Goal: Information Seeking & Learning: Learn about a topic

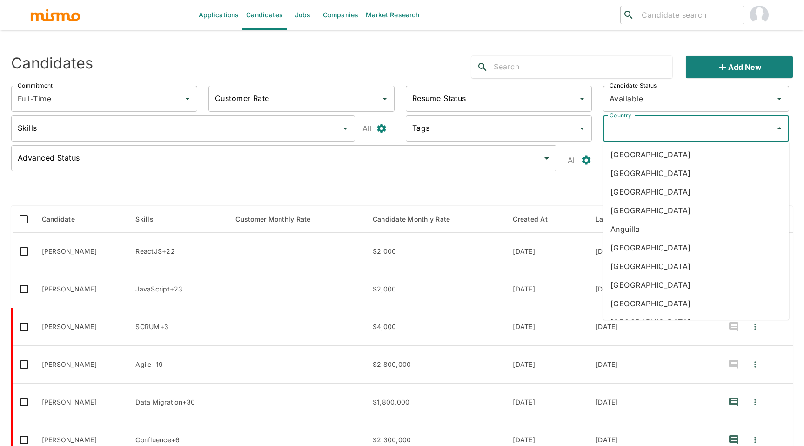
click at [660, 132] on input "Country" at bounding box center [689, 129] width 164 height 18
type input "cos"
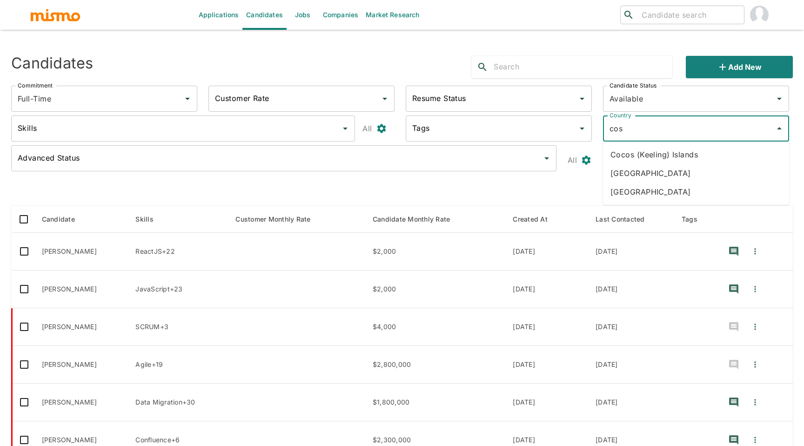
click at [662, 169] on li "Costa Rica" at bounding box center [696, 173] width 186 height 19
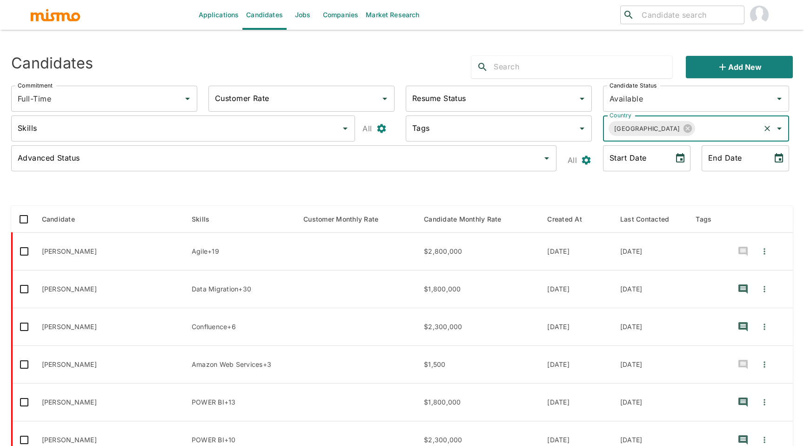
click at [319, 127] on input "Skills" at bounding box center [175, 129] width 321 height 18
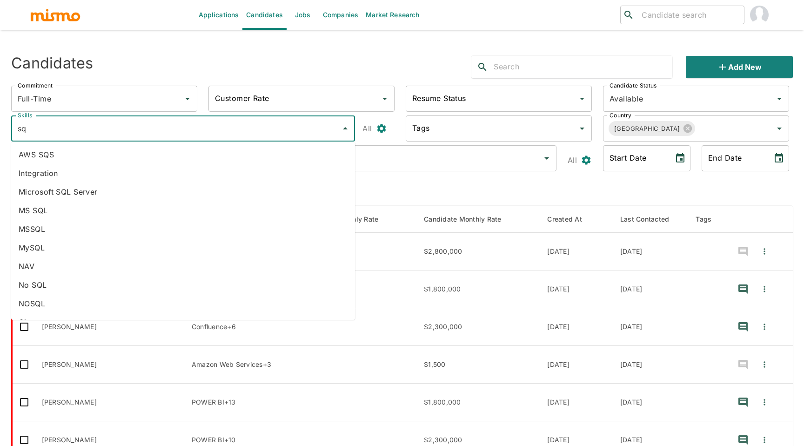
type input "sql"
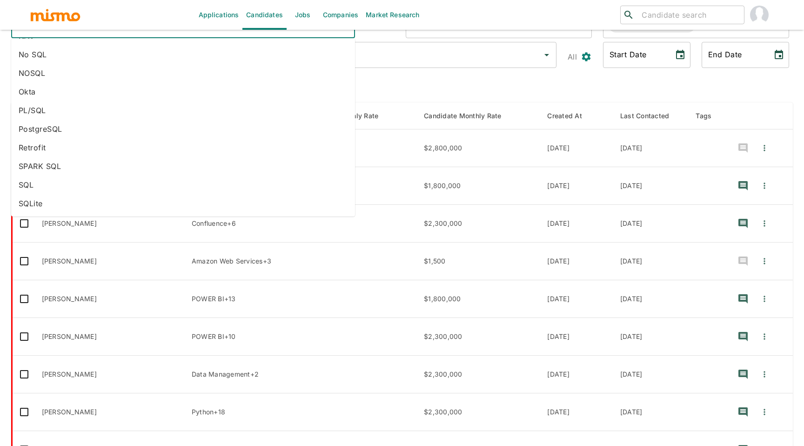
click at [90, 187] on li "SQL" at bounding box center [183, 184] width 344 height 19
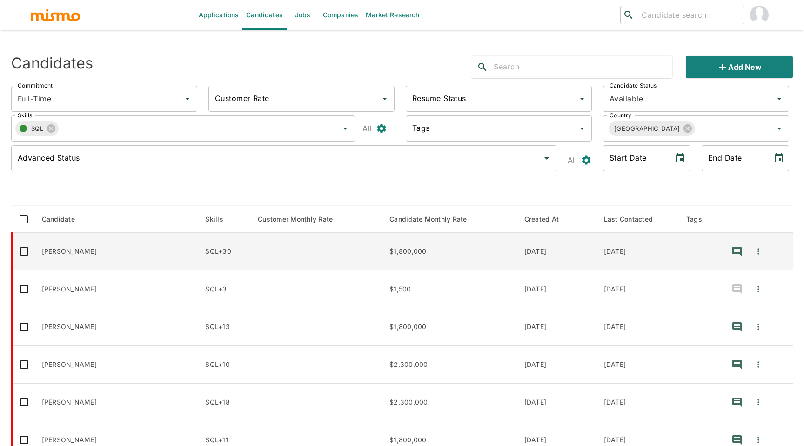
click at [76, 249] on td "MARIEL MARIN" at bounding box center [116, 252] width 164 height 38
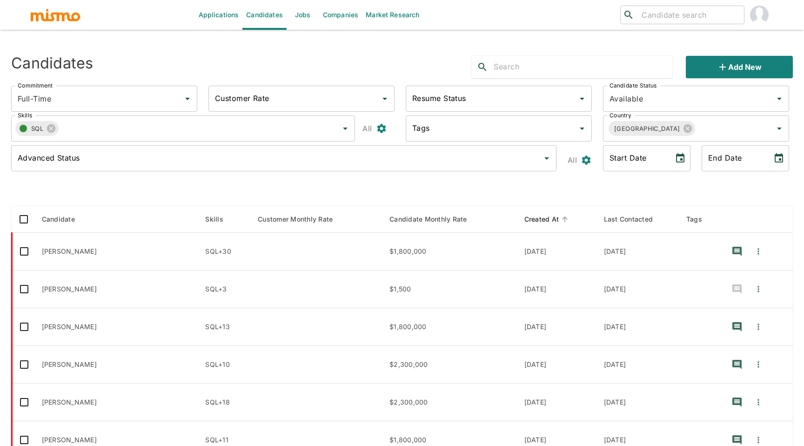
click at [561, 220] on icon "enhanced table" at bounding box center [565, 219] width 8 height 8
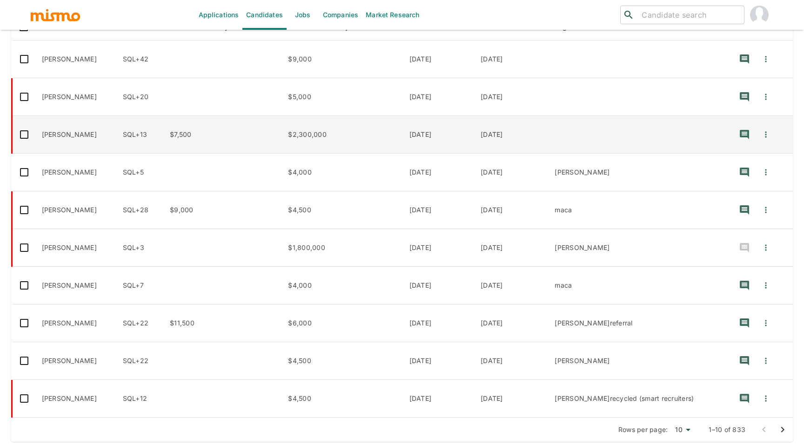
scroll to position [195, 0]
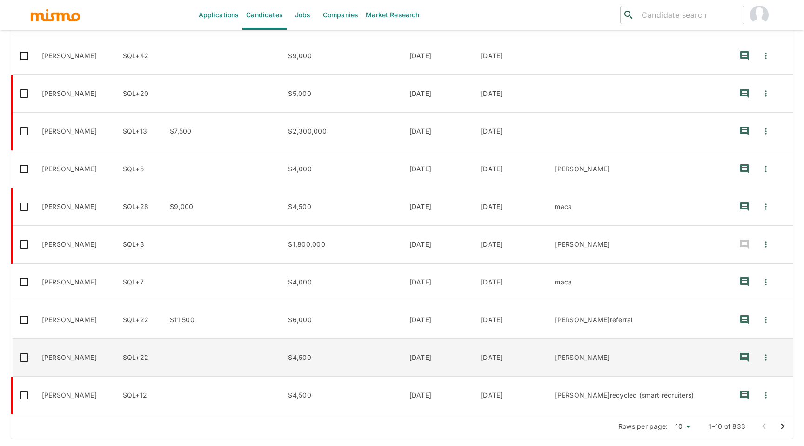
click at [89, 358] on td "Andrey Bermudez" at bounding box center [74, 358] width 81 height 38
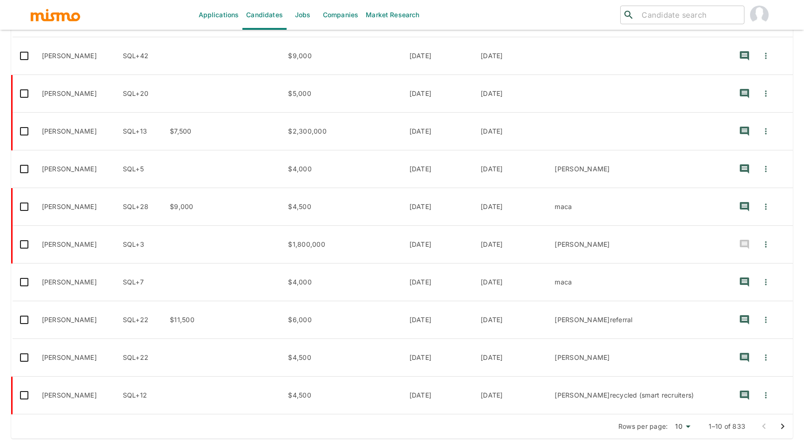
click at [782, 426] on icon "Go to next page" at bounding box center [782, 426] width 3 height 6
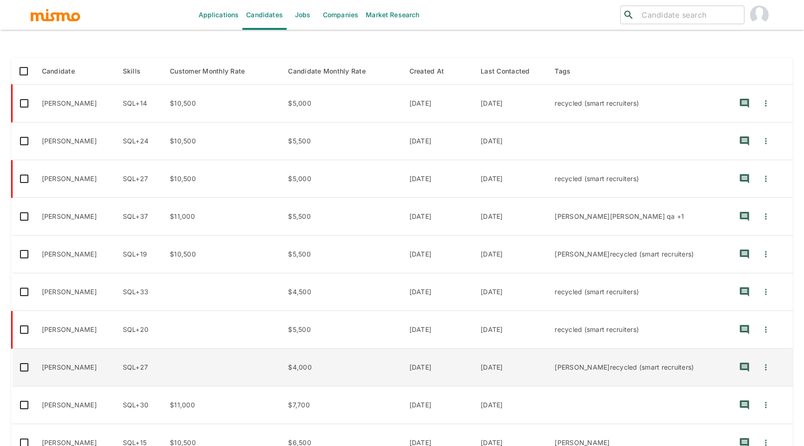
scroll to position [142, 0]
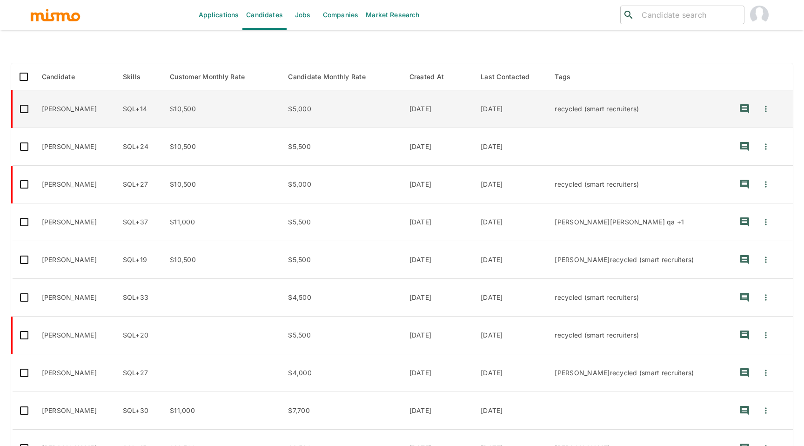
click at [101, 113] on td "Kenneth Miralles Mora" at bounding box center [74, 109] width 81 height 38
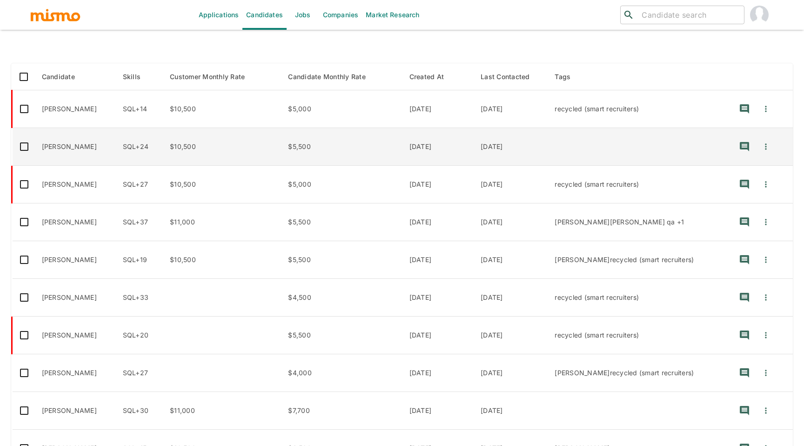
click at [73, 148] on td "Roberth Solís" at bounding box center [74, 147] width 81 height 38
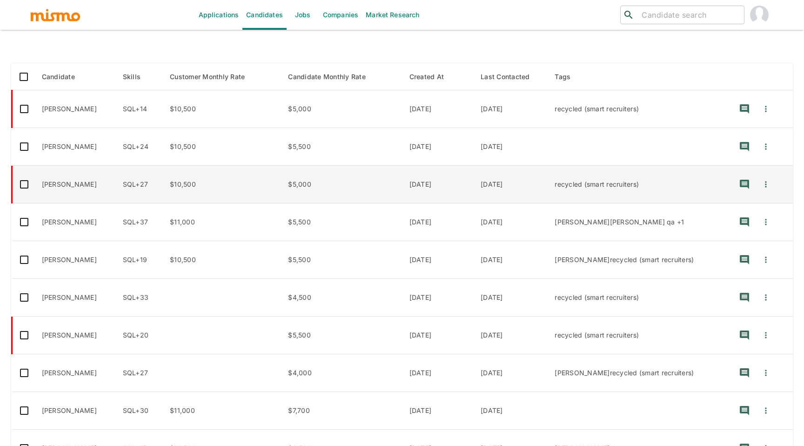
click at [73, 180] on td "Johny Porras Rodriguez" at bounding box center [74, 185] width 81 height 38
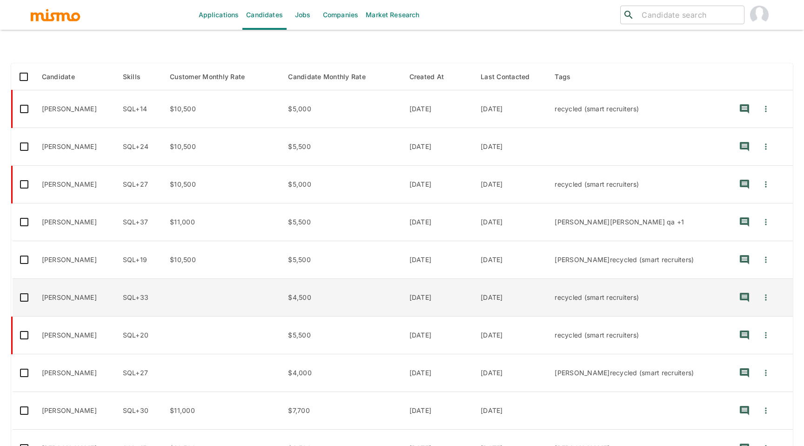
click at [73, 298] on td "Michael Roldan" at bounding box center [74, 298] width 81 height 38
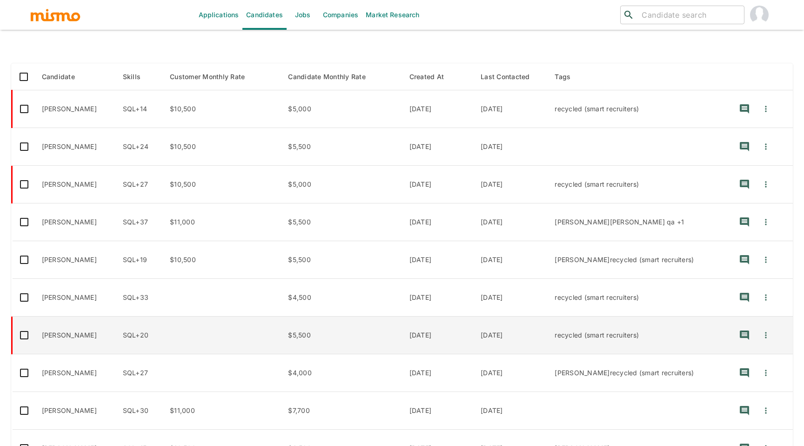
click at [76, 332] on td "Jose Pablo Araya" at bounding box center [74, 335] width 81 height 38
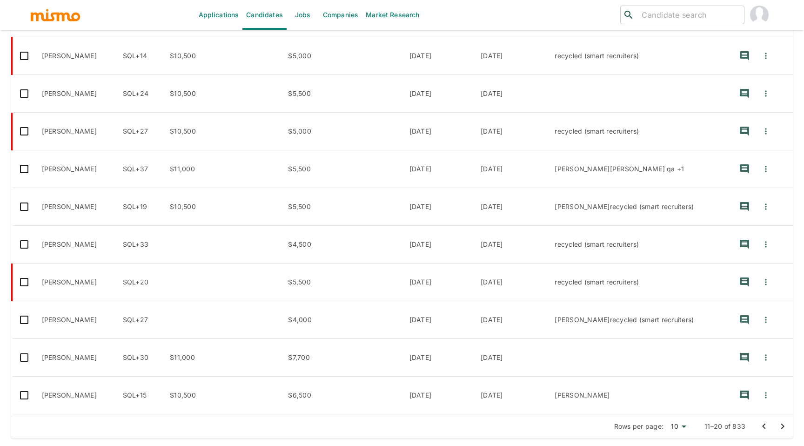
click at [775, 426] on button "Go to next page" at bounding box center [782, 426] width 19 height 19
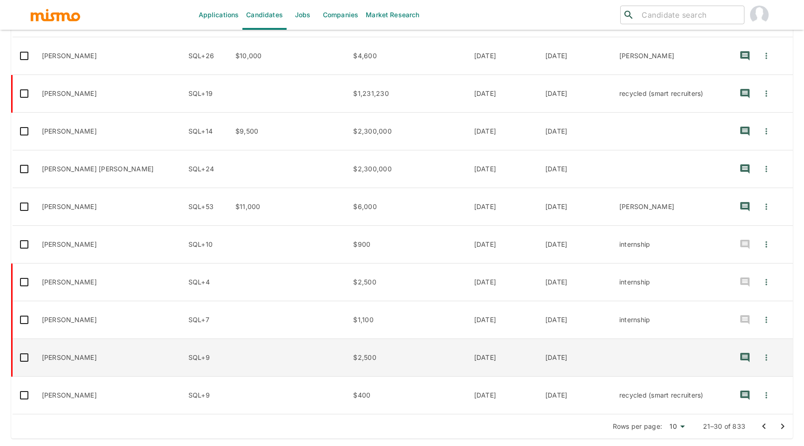
scroll to position [0, 0]
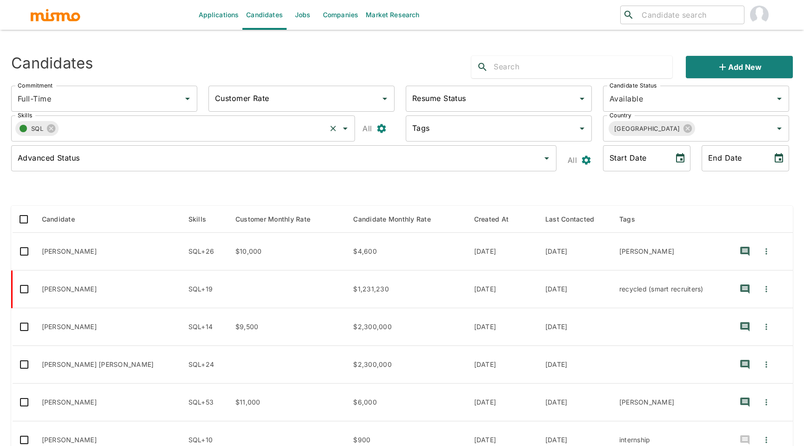
click at [215, 126] on input "Skills" at bounding box center [192, 129] width 266 height 18
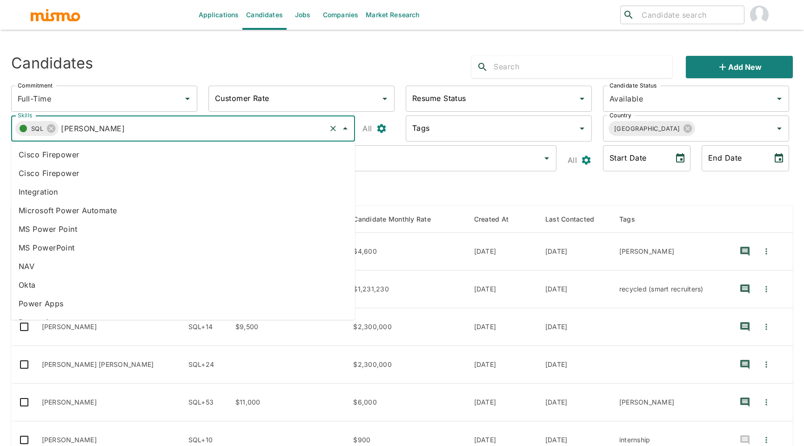
type input "power"
click at [54, 267] on li "POWER BI" at bounding box center [183, 266] width 344 height 19
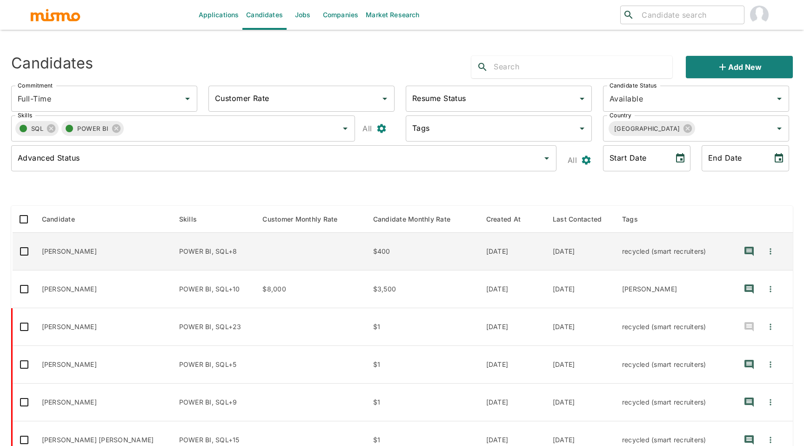
click at [73, 252] on td "Carlo Vargas" at bounding box center [102, 252] width 137 height 38
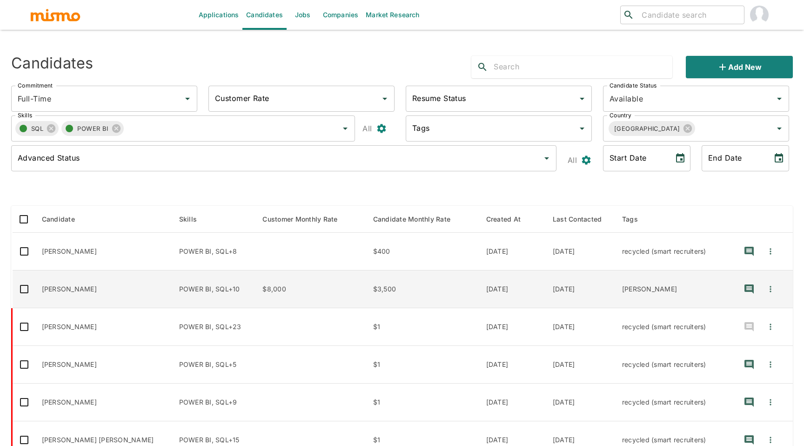
click at [67, 294] on td "Jorge Padilla" at bounding box center [102, 289] width 137 height 38
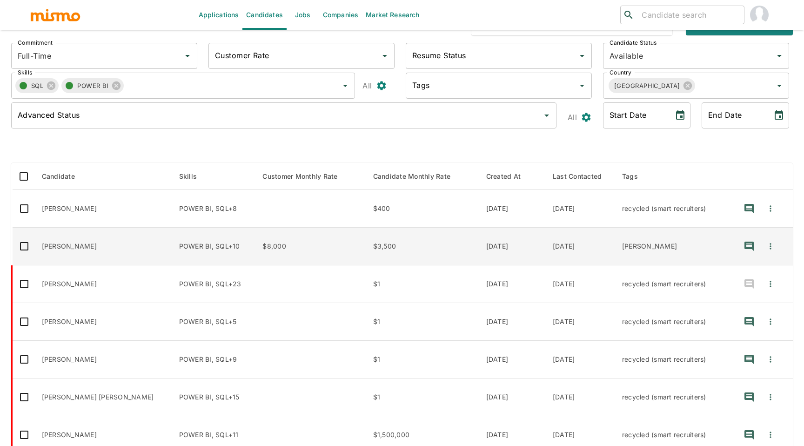
scroll to position [46, 0]
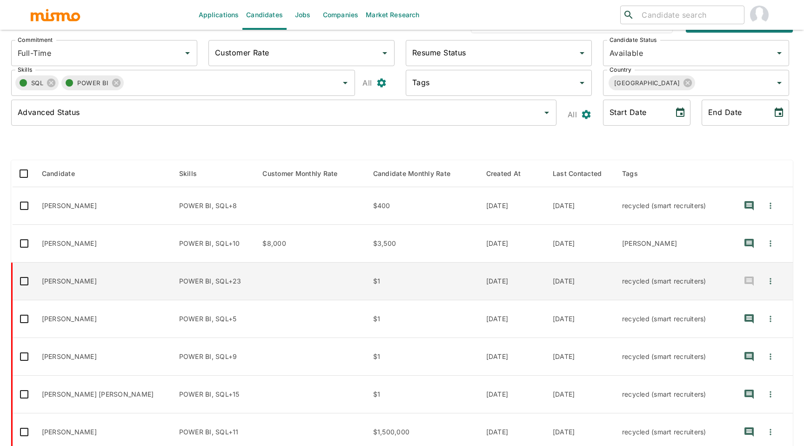
click at [61, 280] on td "Luis Leandro" at bounding box center [102, 281] width 137 height 38
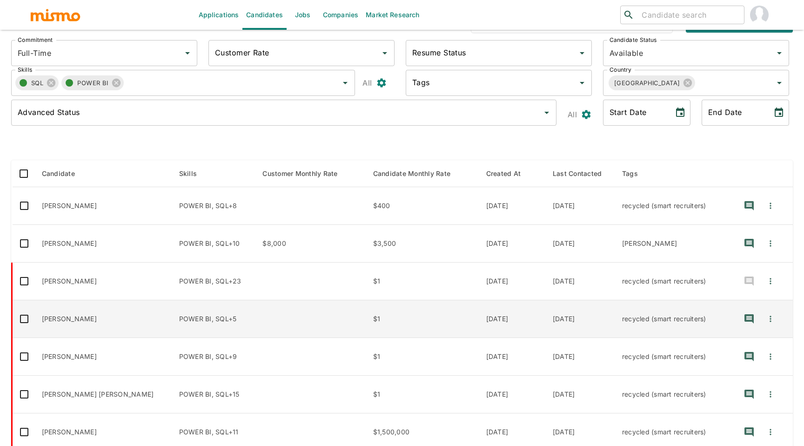
click at [56, 320] on td "Yadir Vega" at bounding box center [102, 319] width 137 height 38
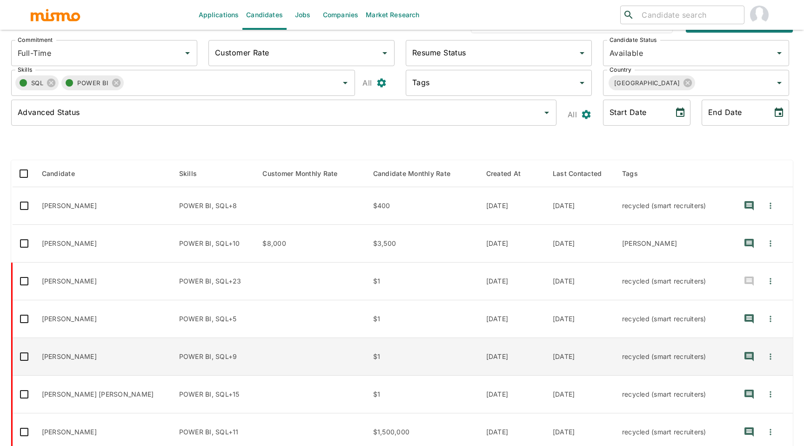
click at [61, 356] on td "Adriana Mora Gonzalez" at bounding box center [102, 357] width 137 height 38
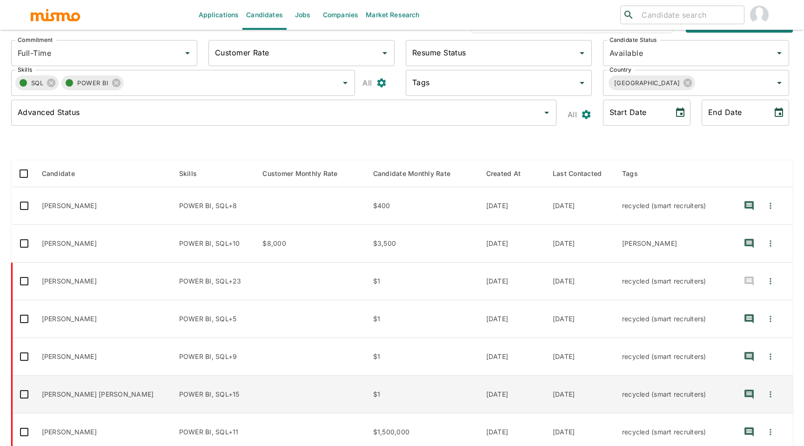
click at [61, 396] on td "Ricardo Pérez Freites" at bounding box center [102, 394] width 137 height 38
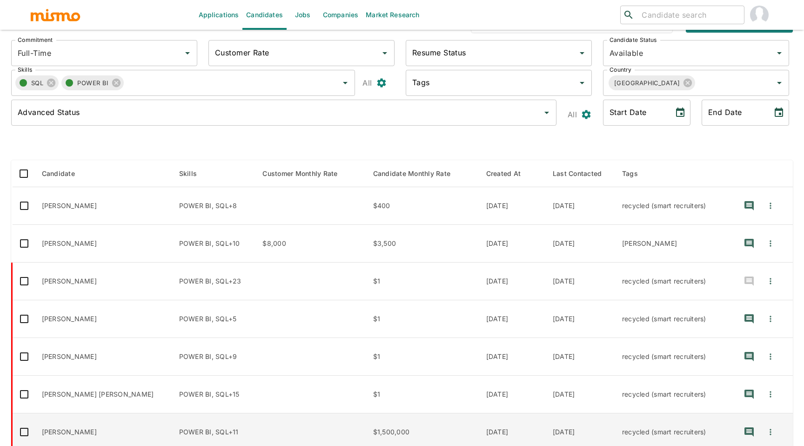
click at [63, 425] on td "Victor Alexander Ramírez" at bounding box center [102, 432] width 137 height 38
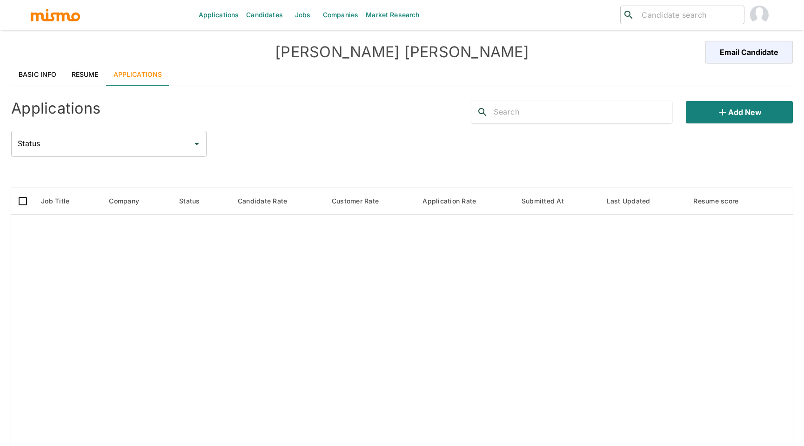
click at [40, 69] on link "Basic Info" at bounding box center [37, 74] width 53 height 22
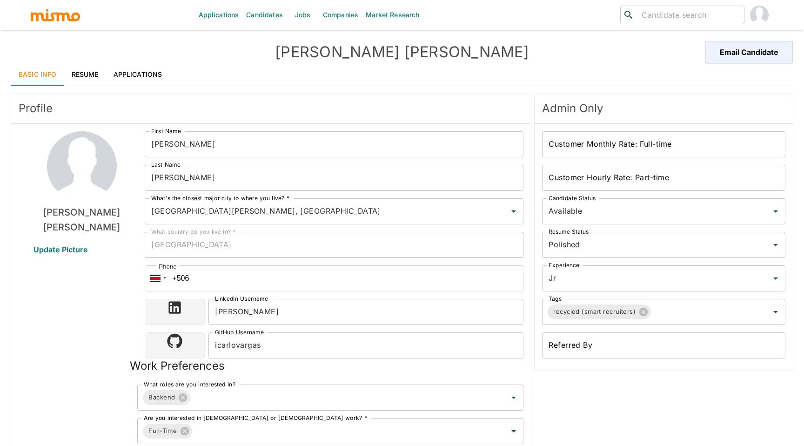
click at [89, 76] on link "Resume" at bounding box center [85, 74] width 42 height 22
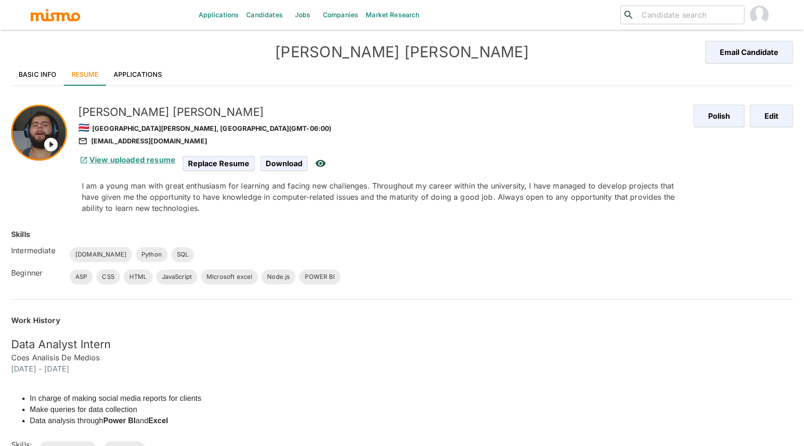
click at [132, 157] on link "View uploaded resume" at bounding box center [126, 159] width 97 height 9
click at [51, 142] on icon at bounding box center [50, 144] width 13 height 13
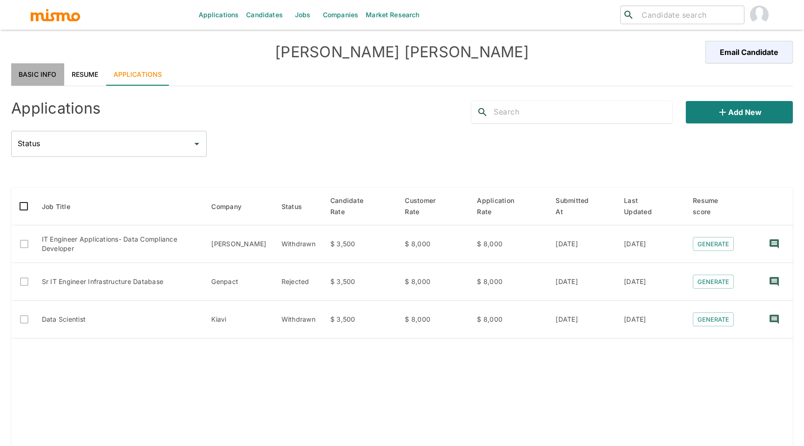
click at [37, 77] on link "Basic Info" at bounding box center [37, 74] width 53 height 22
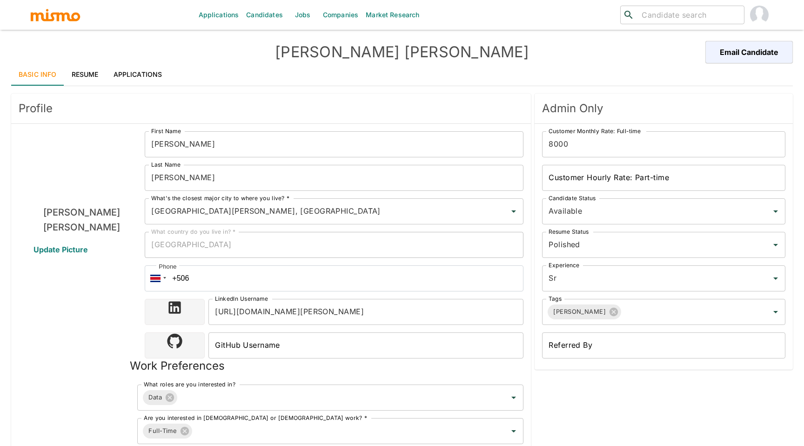
click at [92, 65] on link "Resume" at bounding box center [85, 74] width 42 height 22
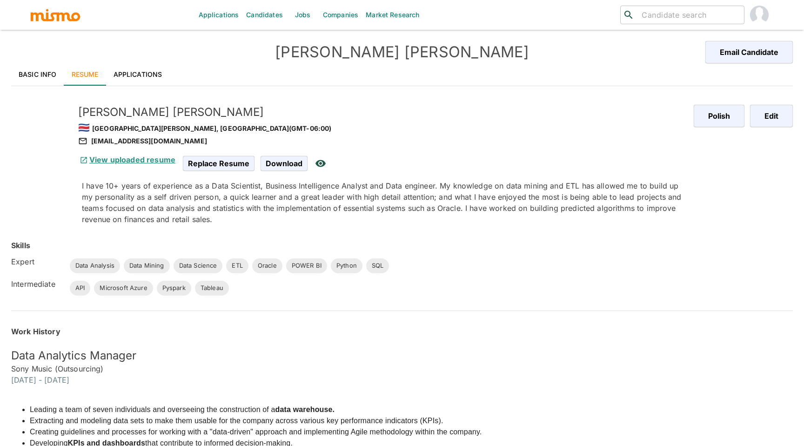
click at [143, 158] on link "View uploaded resume" at bounding box center [126, 159] width 97 height 9
